Goal: Task Accomplishment & Management: Manage account settings

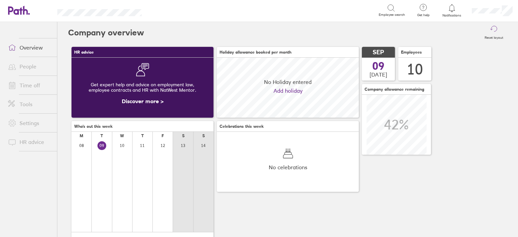
scroll to position [60, 142]
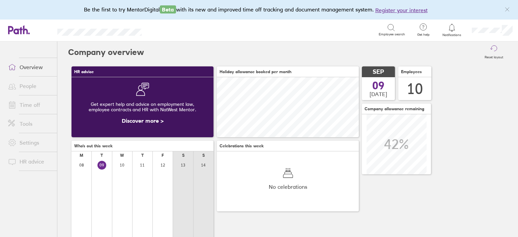
click at [37, 104] on link "Time off" at bounding box center [30, 104] width 54 height 13
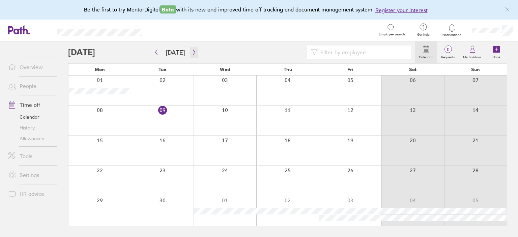
click at [194, 54] on icon "button" at bounding box center [194, 52] width 5 height 5
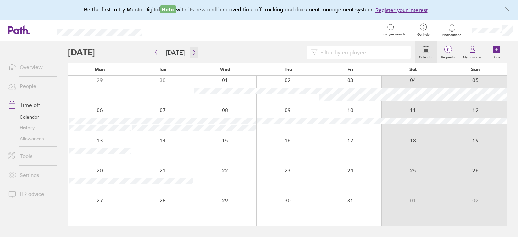
click at [196, 55] on button "button" at bounding box center [194, 52] width 8 height 11
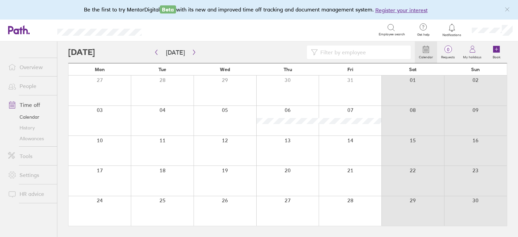
click at [33, 137] on link "Allowances" at bounding box center [30, 138] width 54 height 11
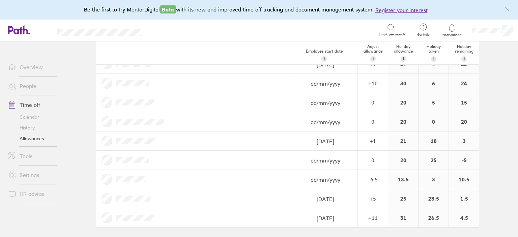
scroll to position [26, 0]
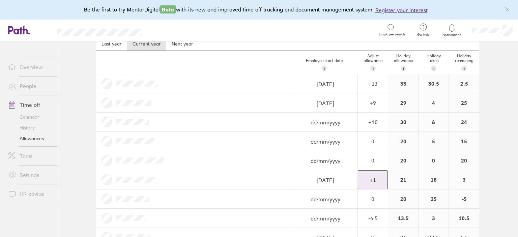
click at [382, 175] on div "+ 1" at bounding box center [372, 180] width 29 height 18
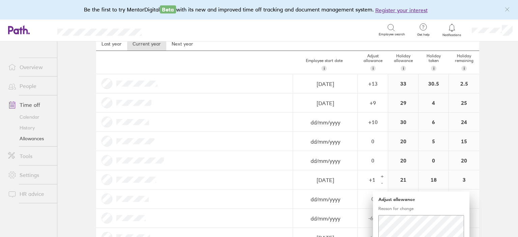
scroll to position [65, 0]
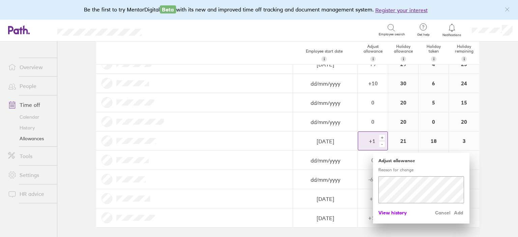
click at [400, 211] on span "View history" at bounding box center [393, 213] width 28 height 11
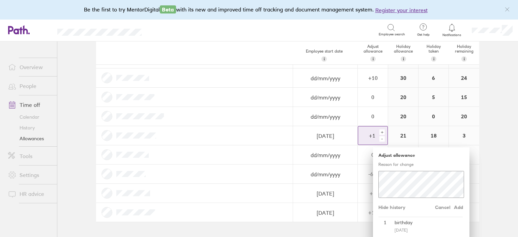
scroll to position [73, 0]
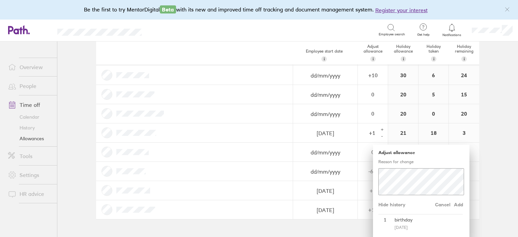
click at [497, 191] on main "Holiday allowances [DATE] - [DATE] Last year Current year Next year Employee st…" at bounding box center [287, 140] width 461 height 196
click at [441, 202] on span "Cancel" at bounding box center [443, 204] width 16 height 11
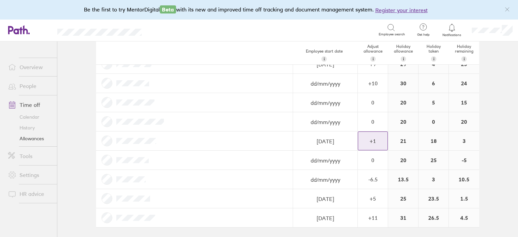
click at [30, 65] on link "Overview" at bounding box center [30, 66] width 54 height 13
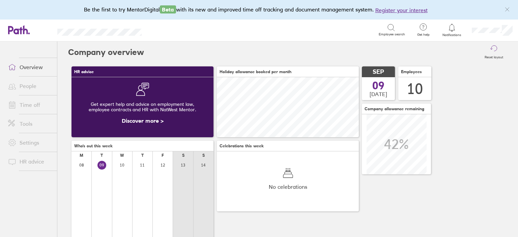
scroll to position [60, 142]
